Goal: Task Accomplishment & Management: Use online tool/utility

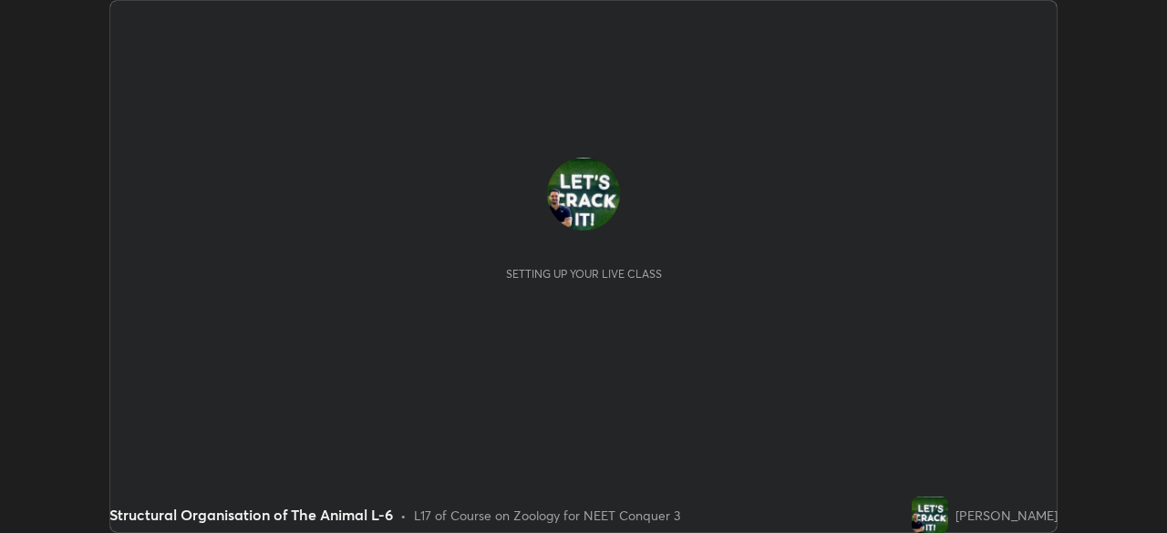
scroll to position [533, 1167]
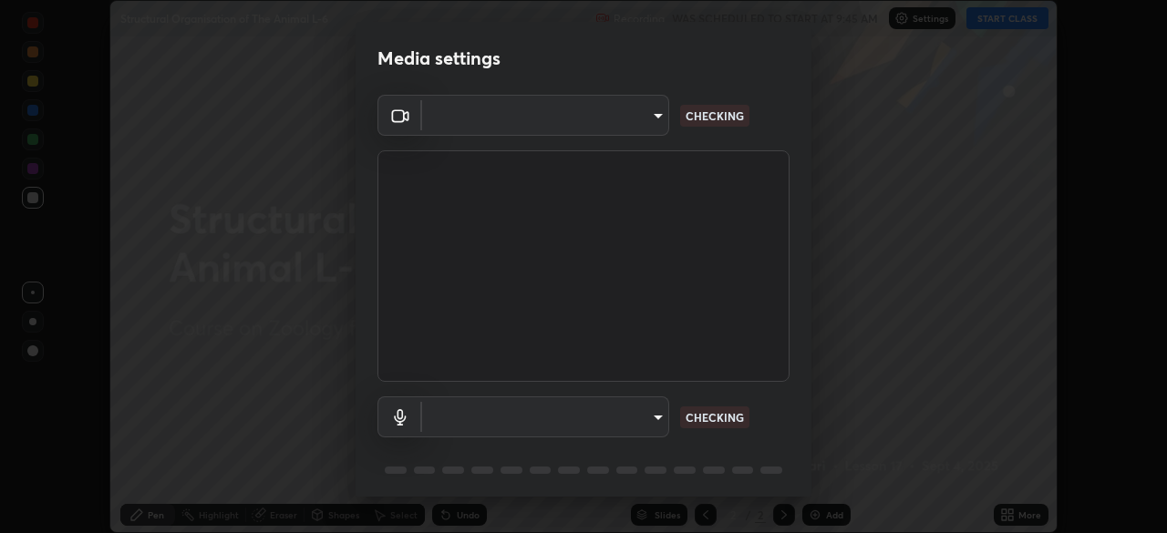
type input "cb8c6b6b4a50c5c6d626de20ccb3fd73f31987ea2ecc1878d3d31a5f1bf4ae53"
type input "87fe52ed78cfa6ebbe8fde29281e2c7e3f46fe220fe8010125cf3d8283a166bd"
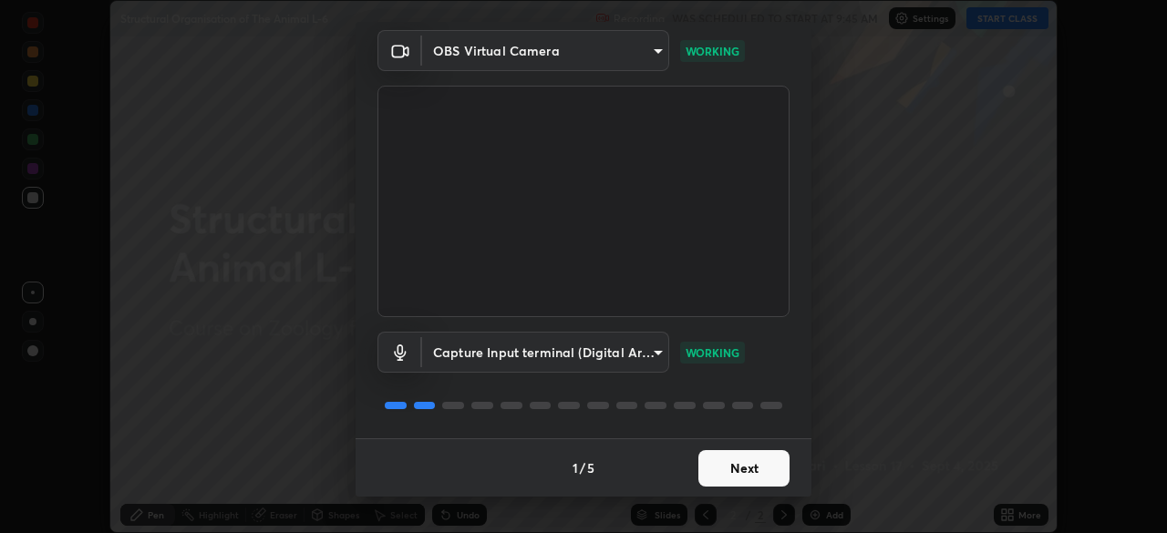
click at [739, 470] on button "Next" at bounding box center [743, 468] width 91 height 36
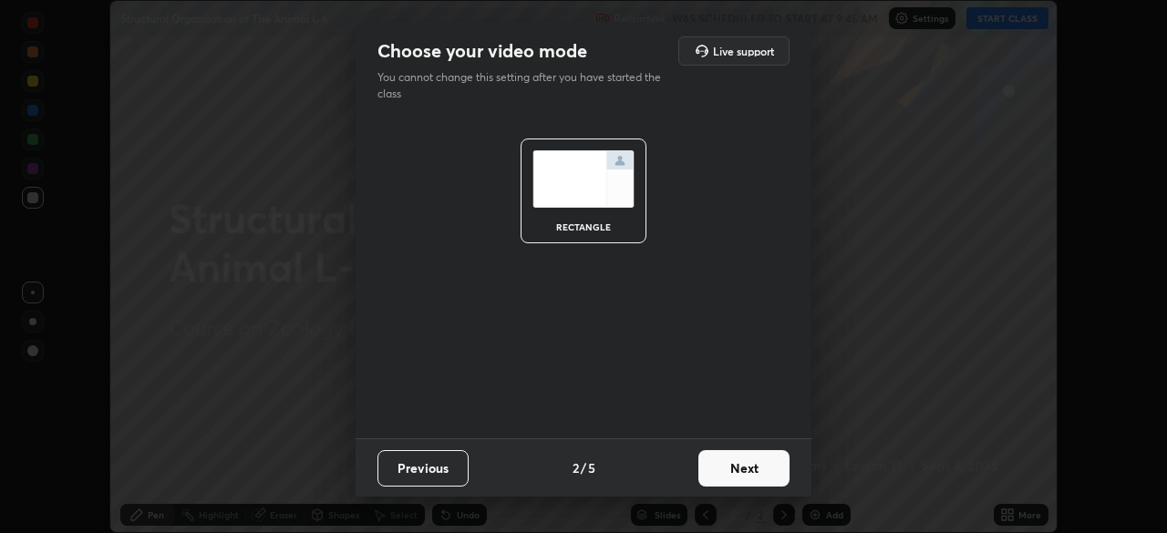
click at [747, 470] on button "Next" at bounding box center [743, 468] width 91 height 36
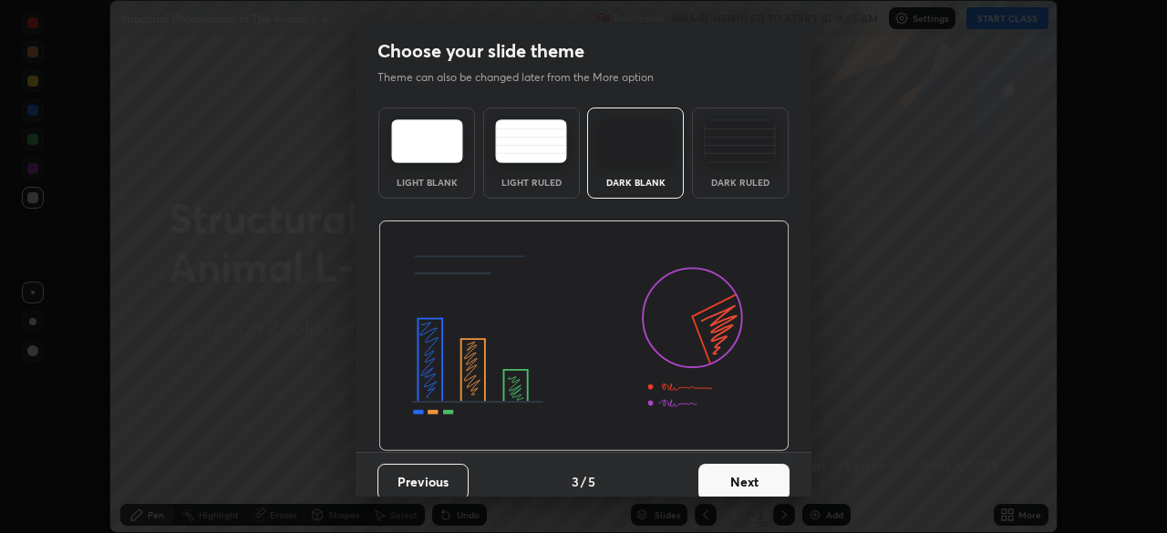
click at [755, 482] on button "Next" at bounding box center [743, 482] width 91 height 36
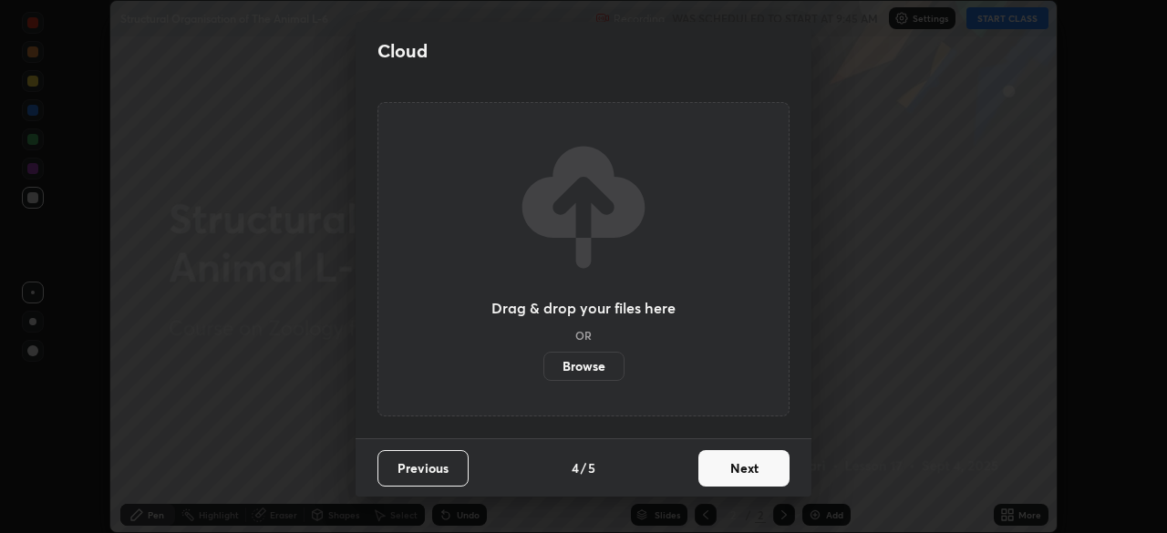
click at [748, 477] on button "Next" at bounding box center [743, 468] width 91 height 36
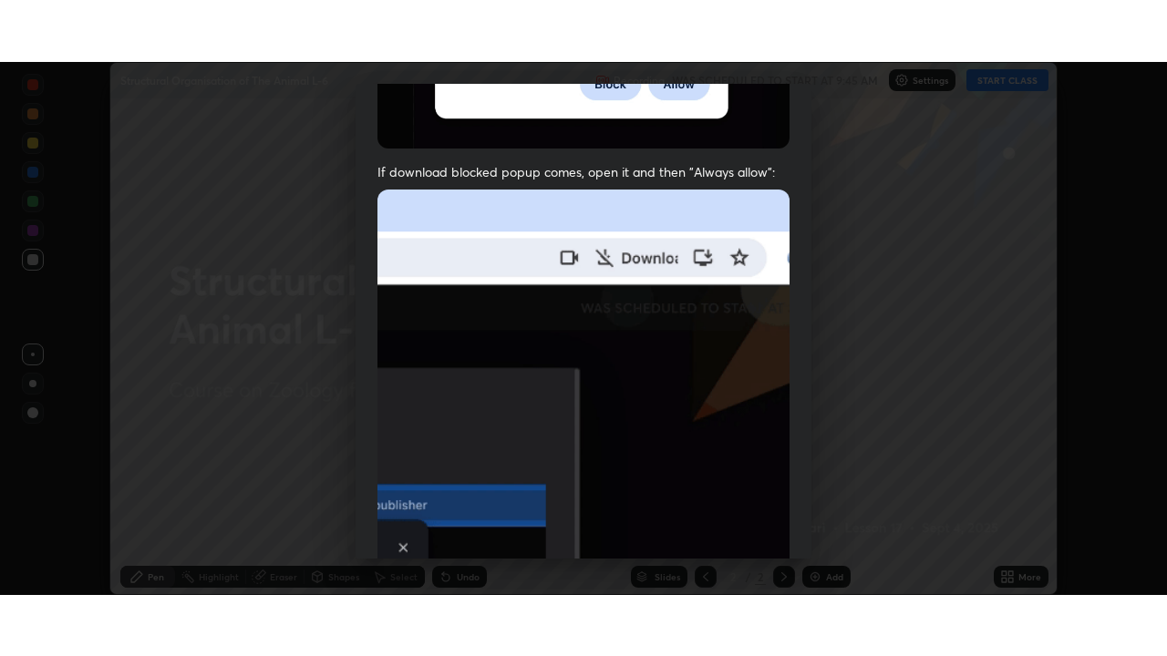
scroll to position [437, 0]
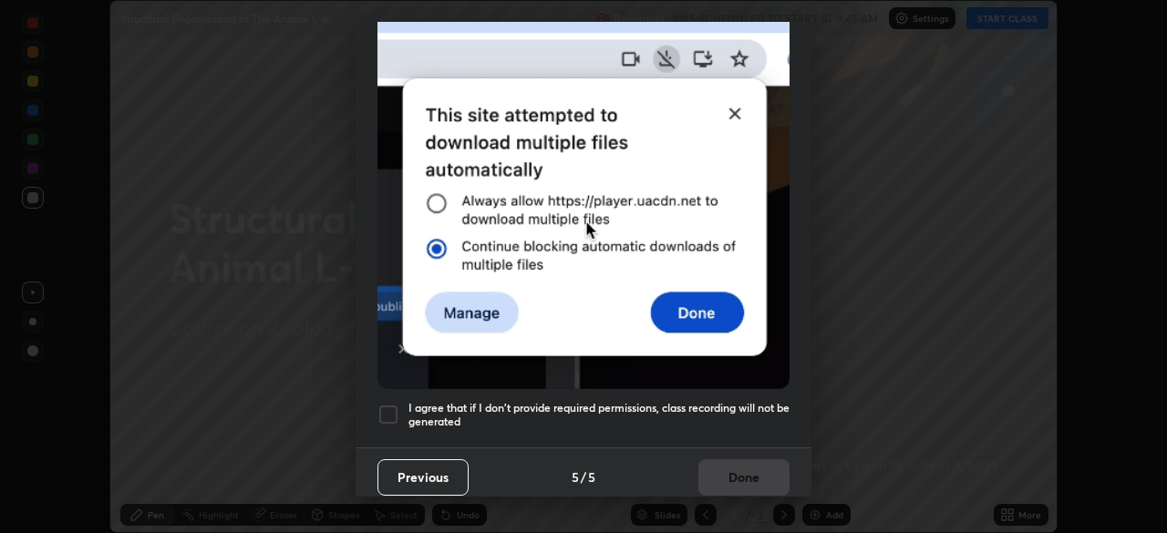
click at [385, 404] on div at bounding box center [388, 415] width 22 height 22
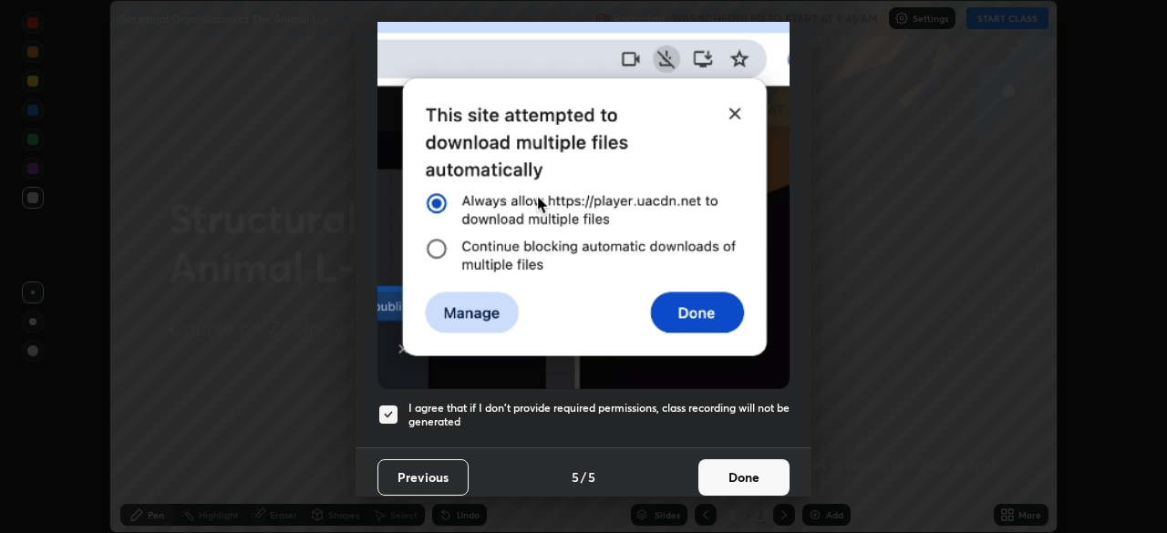
click at [767, 483] on button "Done" at bounding box center [743, 478] width 91 height 36
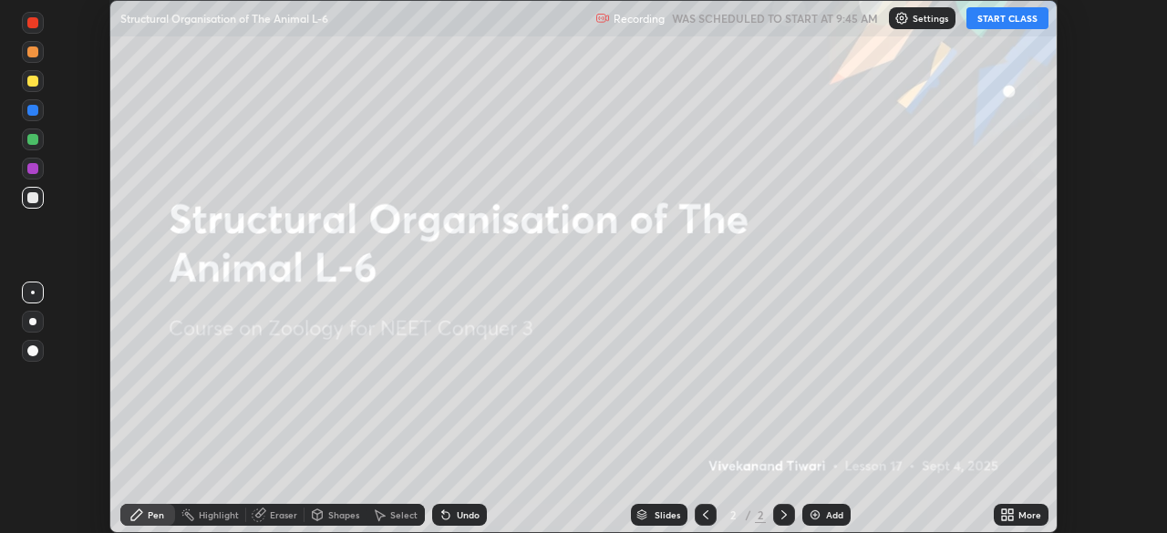
click at [1010, 518] on icon at bounding box center [1010, 518] width 5 height 5
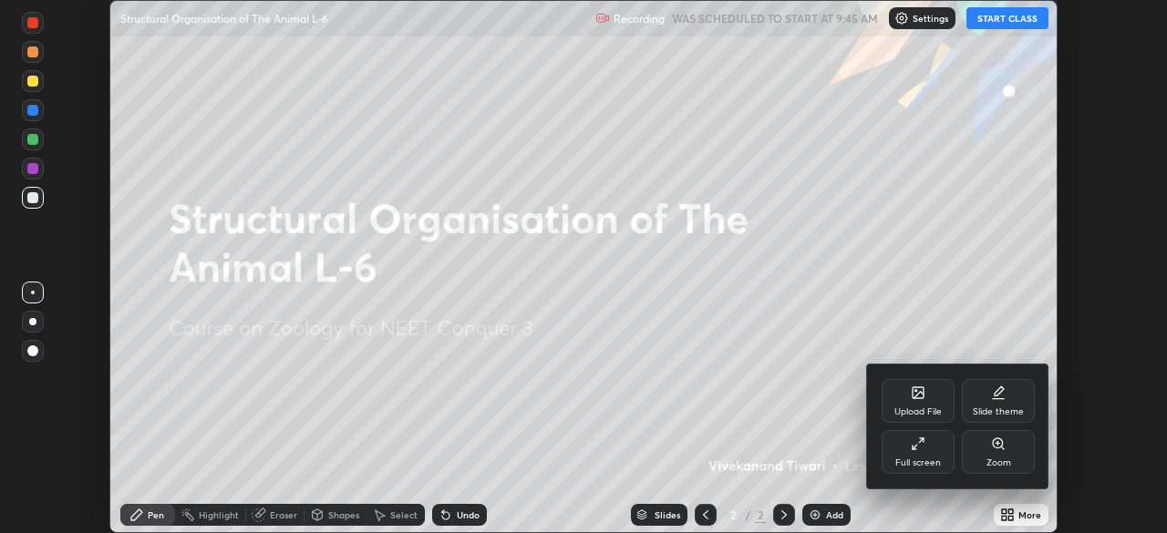
click at [935, 459] on div "Full screen" at bounding box center [918, 463] width 46 height 9
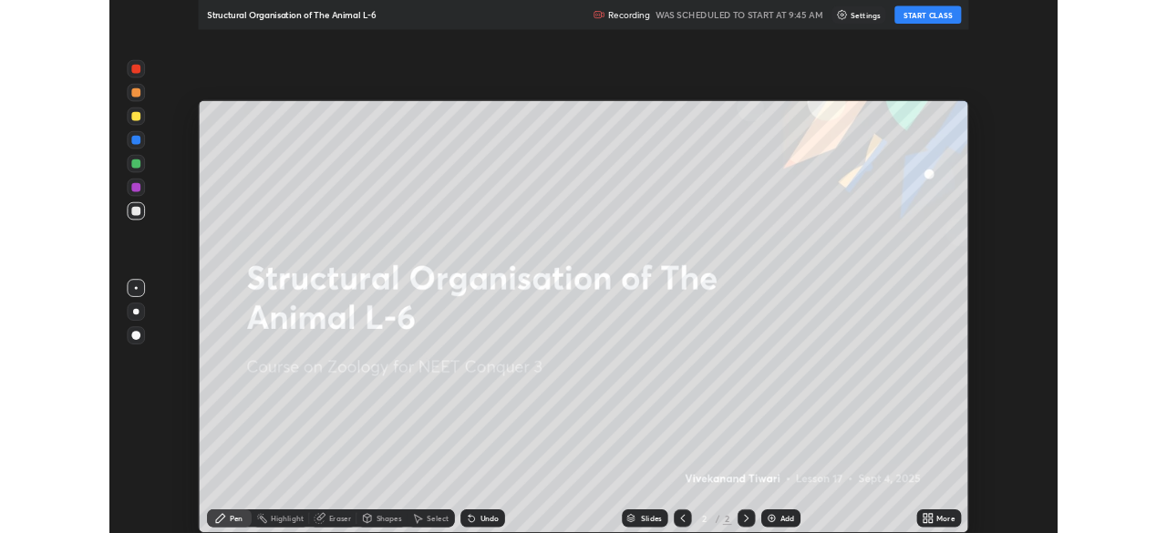
scroll to position [656, 1167]
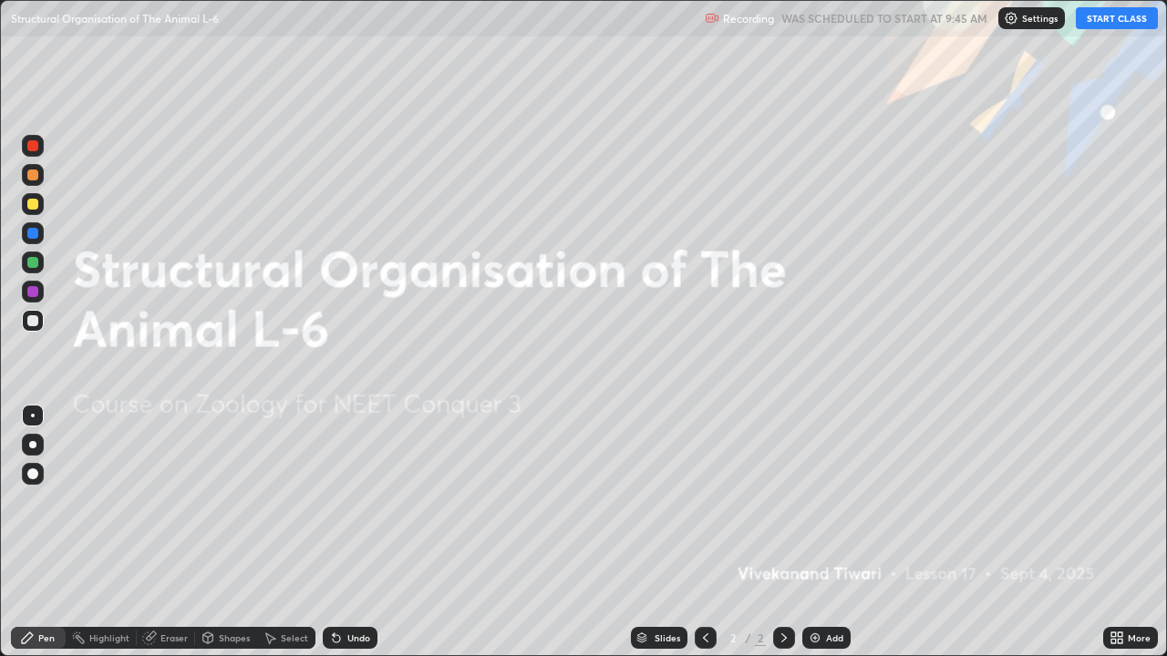
click at [1105, 15] on button "START CLASS" at bounding box center [1117, 18] width 82 height 22
click at [826, 532] on div "Add" at bounding box center [834, 638] width 17 height 9
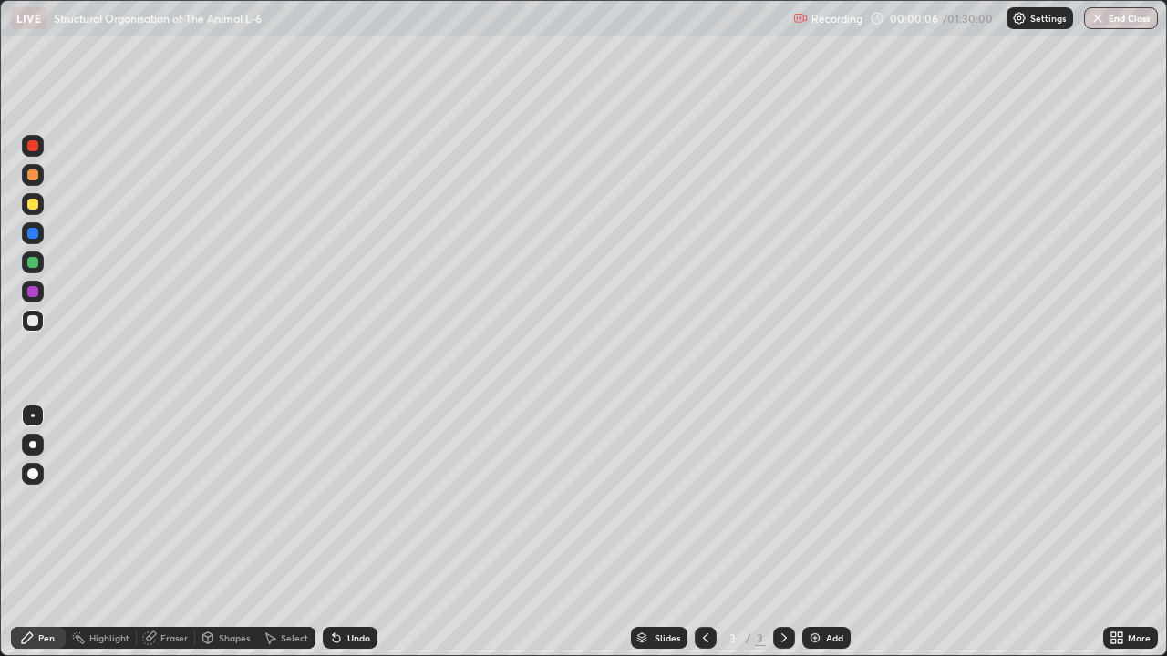
click at [31, 205] on div at bounding box center [32, 204] width 11 height 11
click at [1126, 532] on div "More" at bounding box center [1130, 638] width 55 height 22
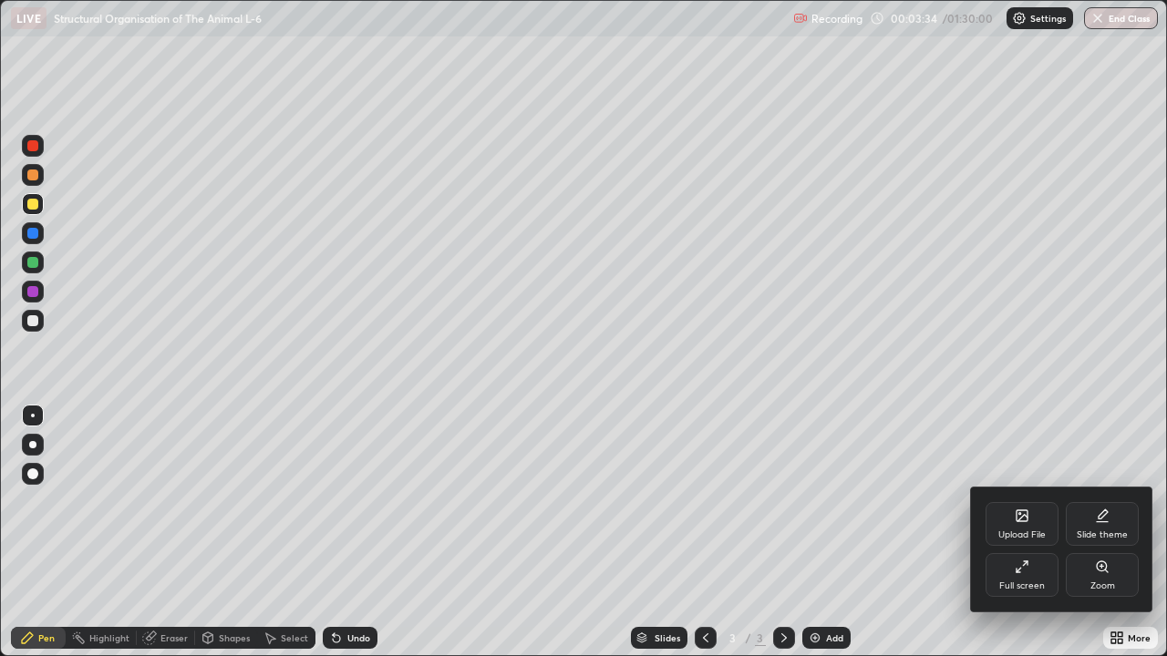
click at [320, 227] on div at bounding box center [583, 328] width 1167 height 656
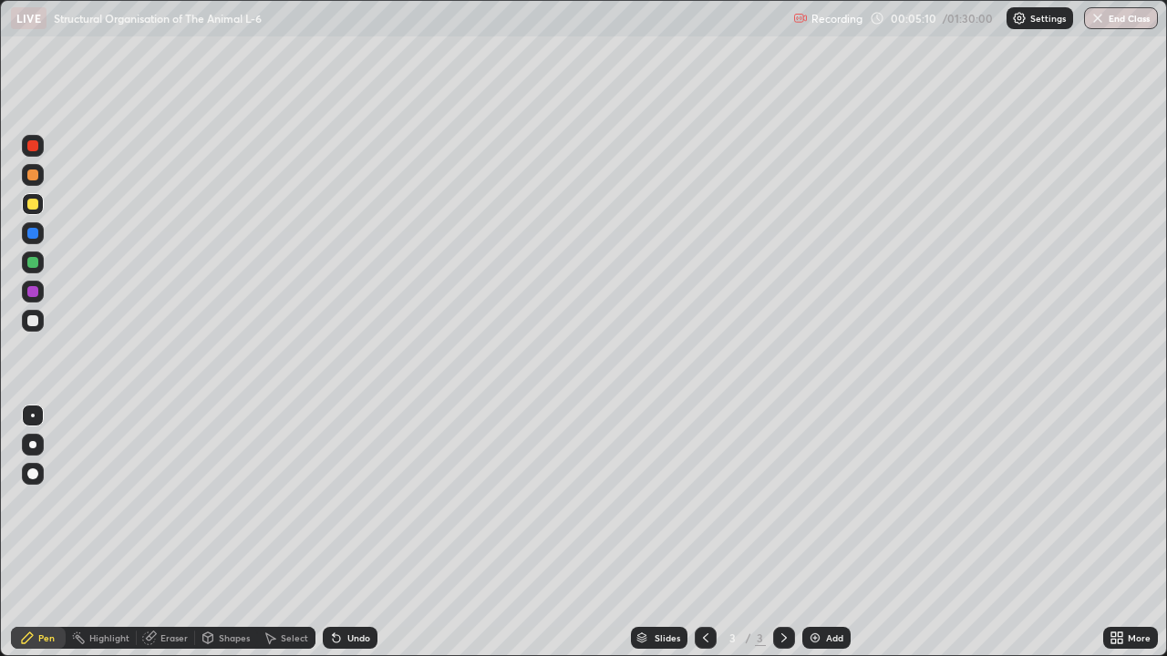
click at [816, 532] on img at bounding box center [815, 638] width 15 height 15
click at [165, 532] on div "Eraser" at bounding box center [173, 638] width 27 height 9
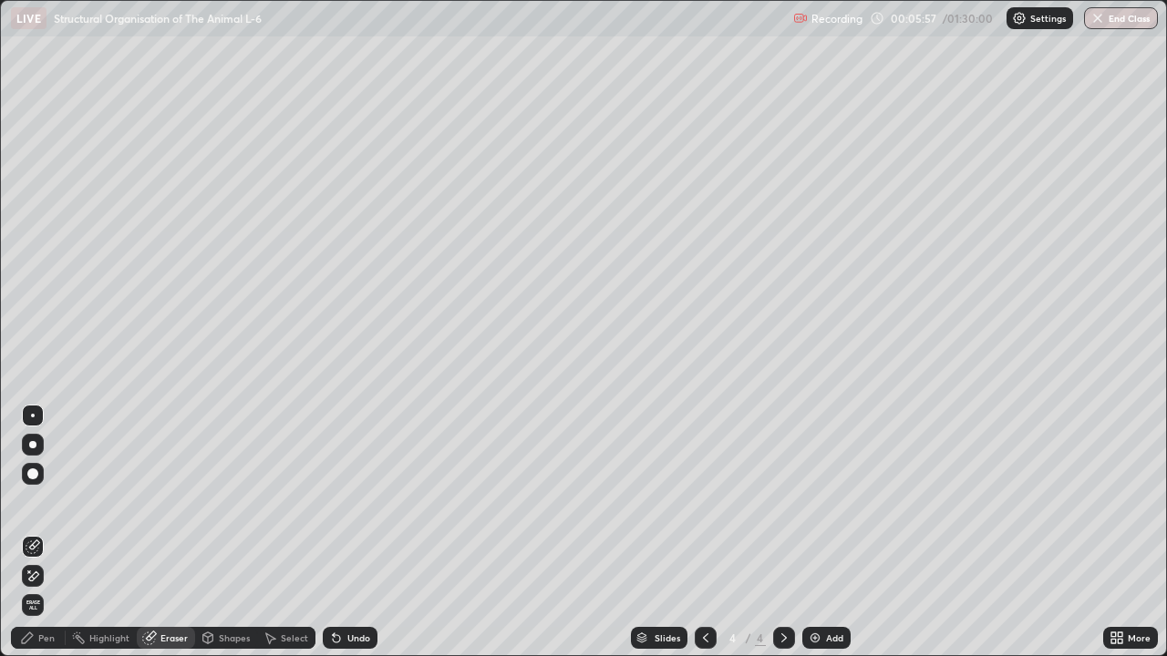
click at [33, 532] on span "Erase all" at bounding box center [33, 605] width 20 height 11
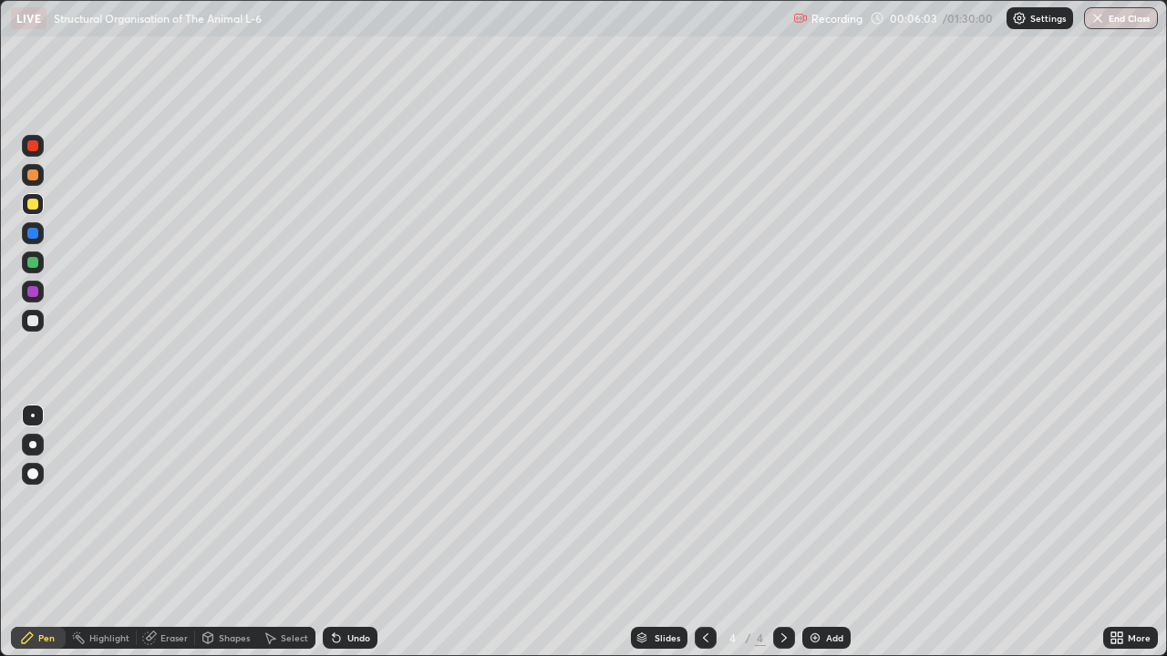
click at [1134, 532] on div "More" at bounding box center [1139, 638] width 23 height 9
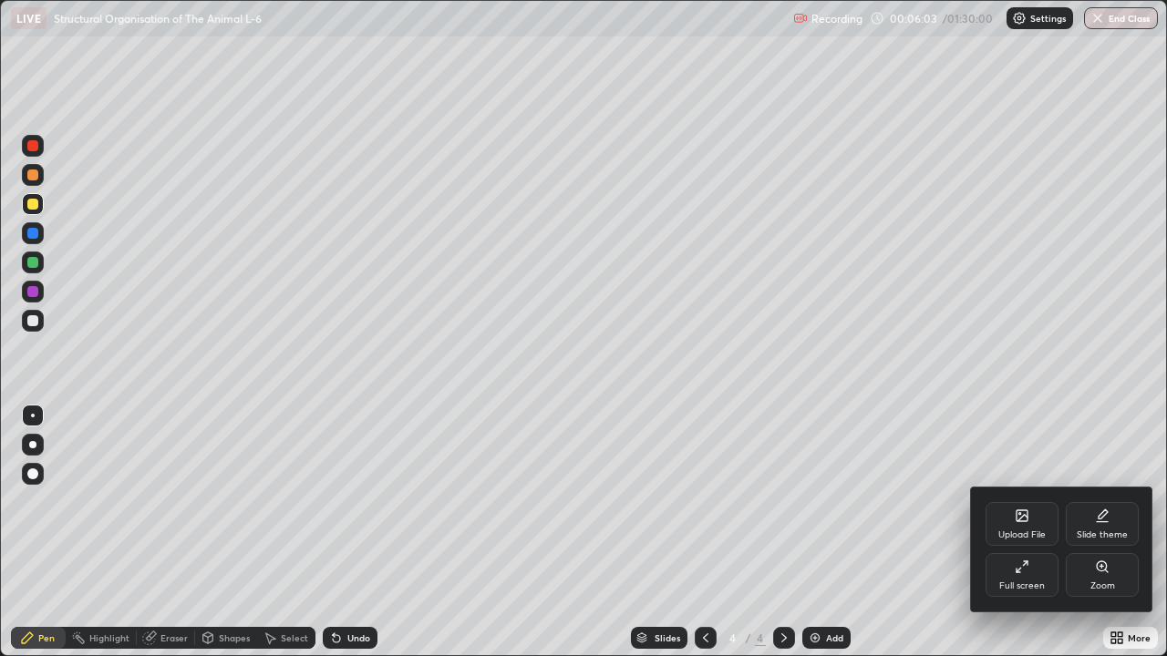
click at [1019, 532] on div "Full screen" at bounding box center [1022, 586] width 46 height 9
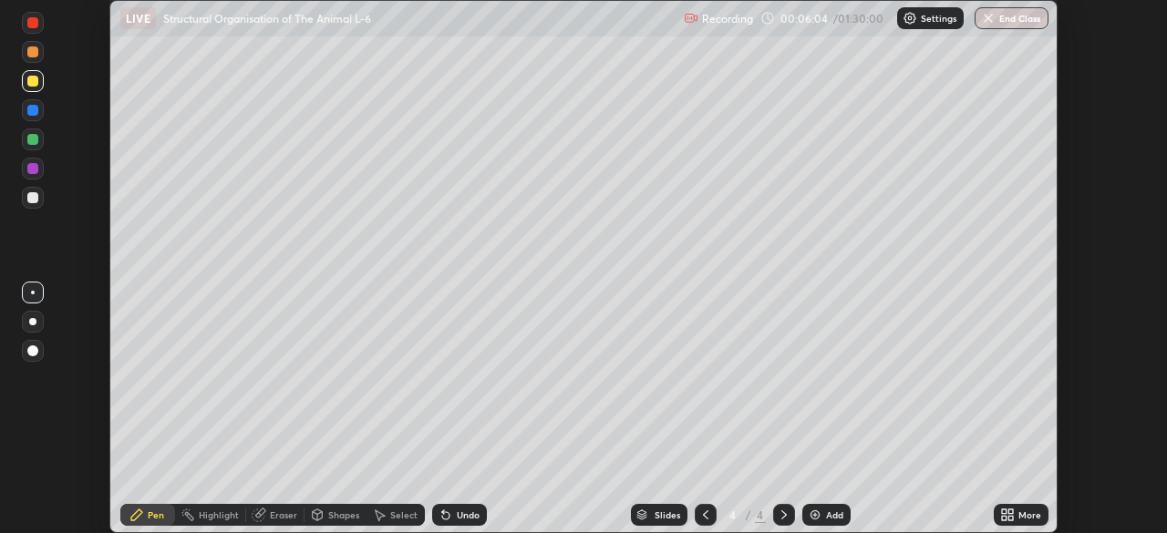
scroll to position [90641, 90007]
